Goal: Transaction & Acquisition: Purchase product/service

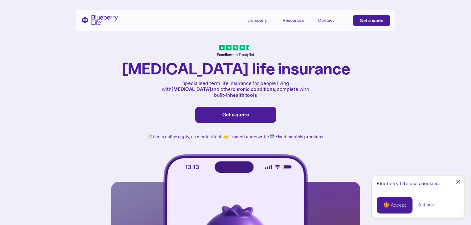
click at [402, 211] on link "🍪 Accept" at bounding box center [394, 205] width 36 height 17
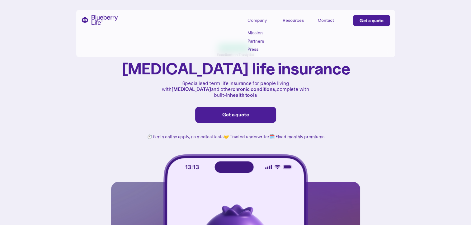
drag, startPoint x: 255, startPoint y: 21, endPoint x: 219, endPoint y: 27, distance: 36.6
click at [219, 27] on div "Company Mission Partners Press Resources Refer a friend Blog Tools & calculator…" at bounding box center [235, 33] width 319 height 47
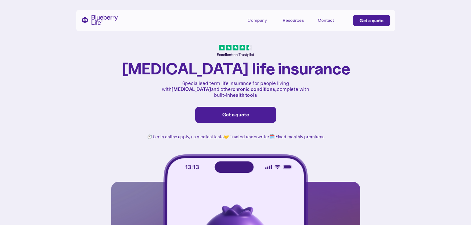
click at [255, 19] on div "Company" at bounding box center [256, 20] width 19 height 5
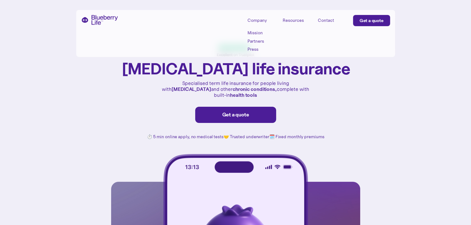
click at [257, 32] on link "Mission" at bounding box center [261, 32] width 28 height 5
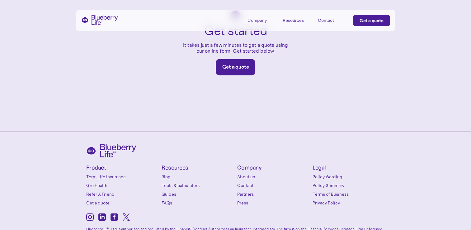
scroll to position [1004, 0]
click at [232, 59] on link "Get a quote" at bounding box center [236, 67] width 40 height 16
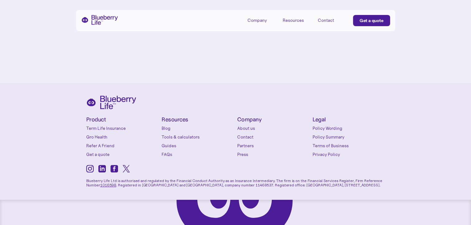
scroll to position [2650, 0]
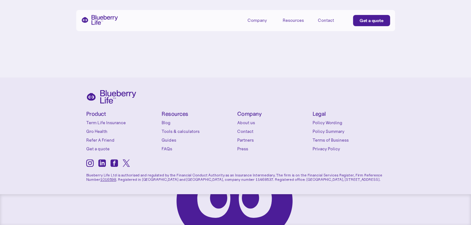
click at [186, 129] on link "Tools & calculators" at bounding box center [197, 131] width 72 height 6
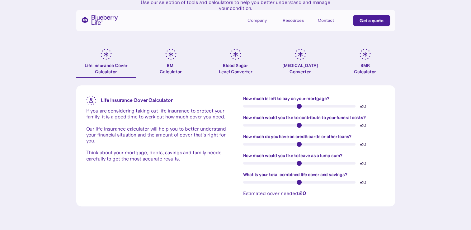
scroll to position [124, 0]
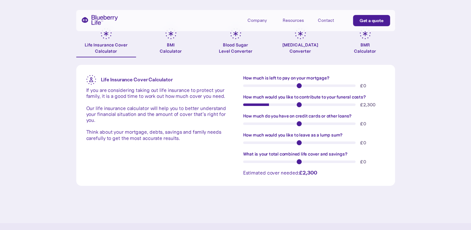
click at [270, 103] on input "How much would you like to contribute to your funeral costs?" at bounding box center [299, 104] width 113 height 2
click at [287, 103] on input "How much would you like to contribute to your funeral costs?" at bounding box center [299, 104] width 113 height 2
click at [305, 104] on input "How much would you like to contribute to your funeral costs?" at bounding box center [299, 104] width 113 height 2
click at [326, 102] on div "£ 5,600" at bounding box center [314, 104] width 142 height 6
click at [322, 104] on input "How much would you like to contribute to your funeral costs?" at bounding box center [299, 104] width 113 height 2
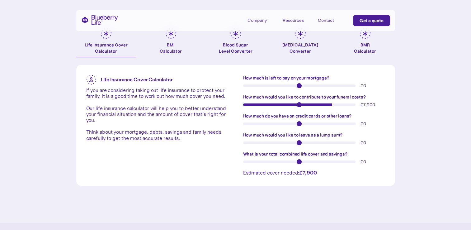
type input "****"
click at [302, 142] on input "How much would you like to leave as a lump sum?" at bounding box center [299, 142] width 113 height 2
click at [293, 144] on div "£ 533,000" at bounding box center [314, 142] width 142 height 6
click at [291, 142] on input "How much would you like to leave as a lump sum?" at bounding box center [299, 142] width 113 height 2
type input "******"
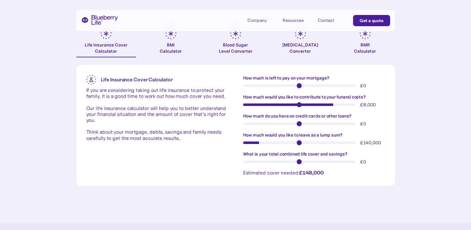
click at [470, 198] on div "Tools & calculators Use our selection of tools and calculators to help you bett…" at bounding box center [235, 49] width 471 height 347
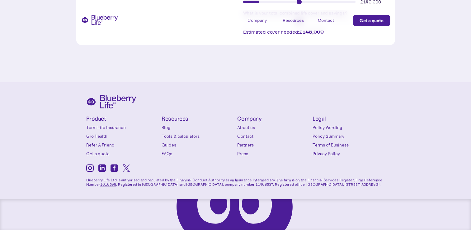
click at [372, 22] on div "Get a quote" at bounding box center [371, 20] width 24 height 6
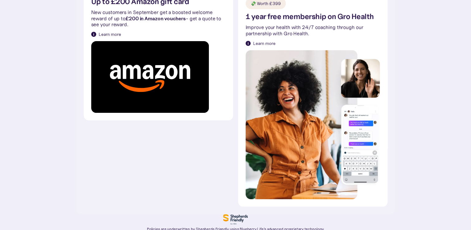
scroll to position [179, 0]
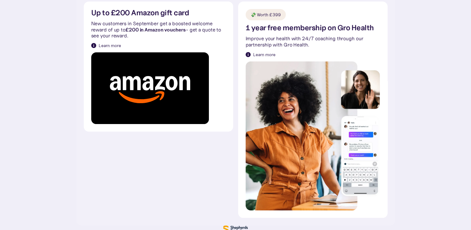
click at [263, 53] on div "Learn more" at bounding box center [264, 54] width 22 height 6
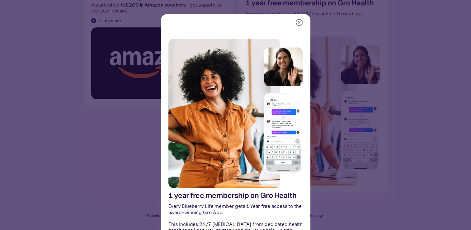
scroll to position [51, 0]
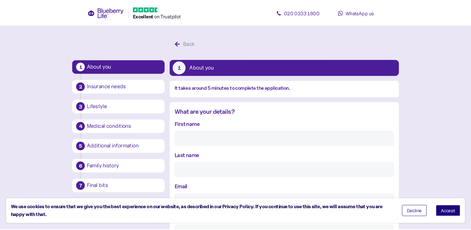
scroll to position [12, 0]
